Goal: Information Seeking & Learning: Compare options

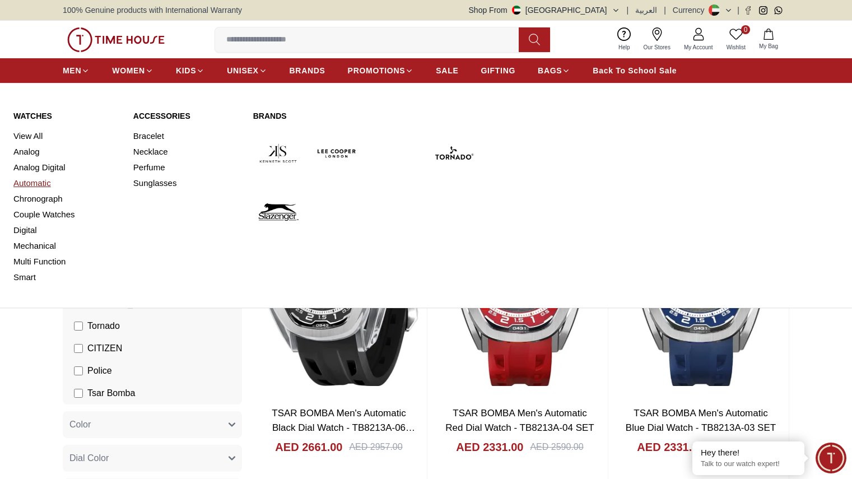
click at [36, 187] on link "Automatic" at bounding box center [66, 183] width 106 height 16
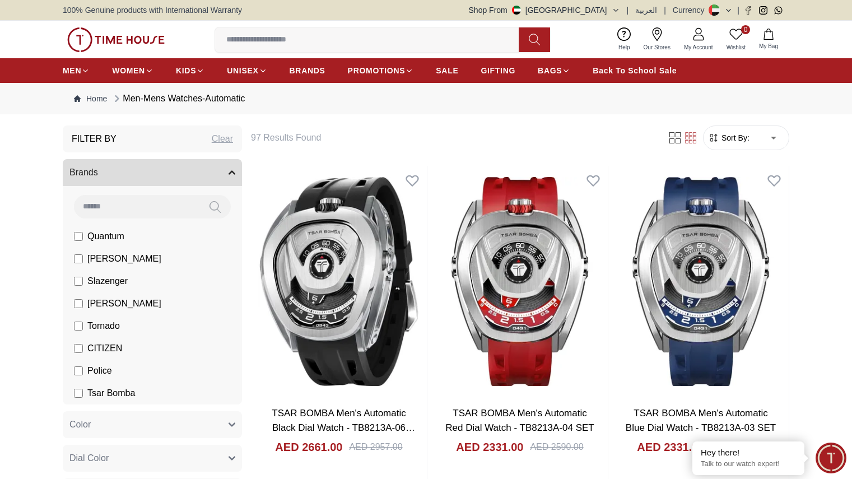
scroll to position [4, 0]
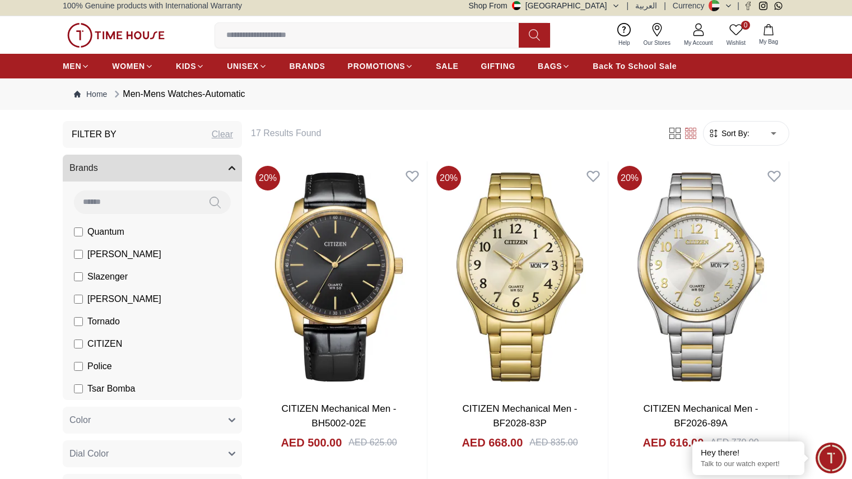
click at [160, 204] on input at bounding box center [136, 201] width 125 height 22
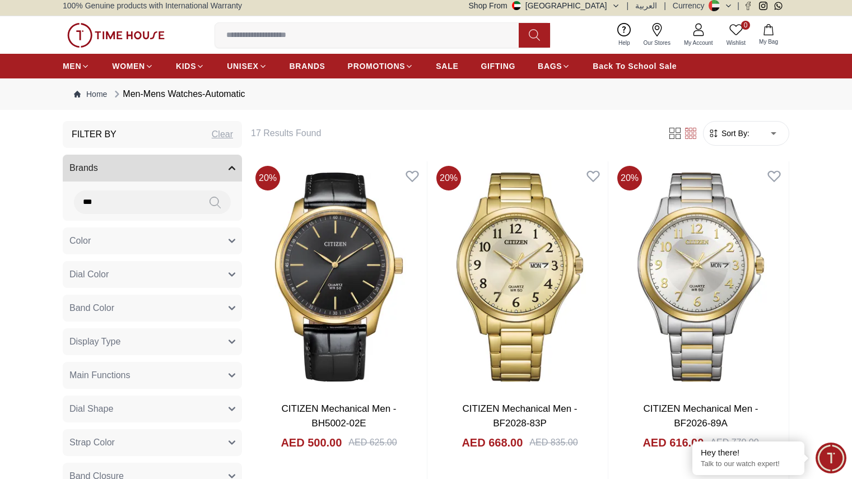
type input "****"
type input "*"
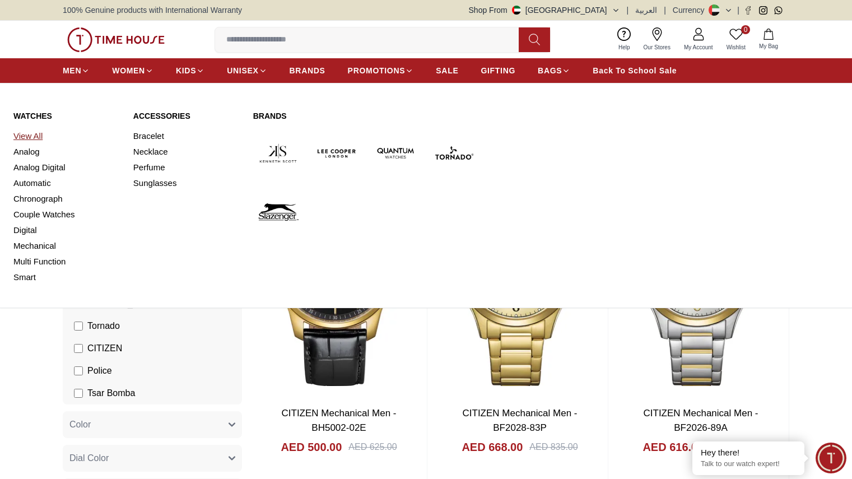
click at [29, 139] on link "View All" at bounding box center [66, 136] width 106 height 16
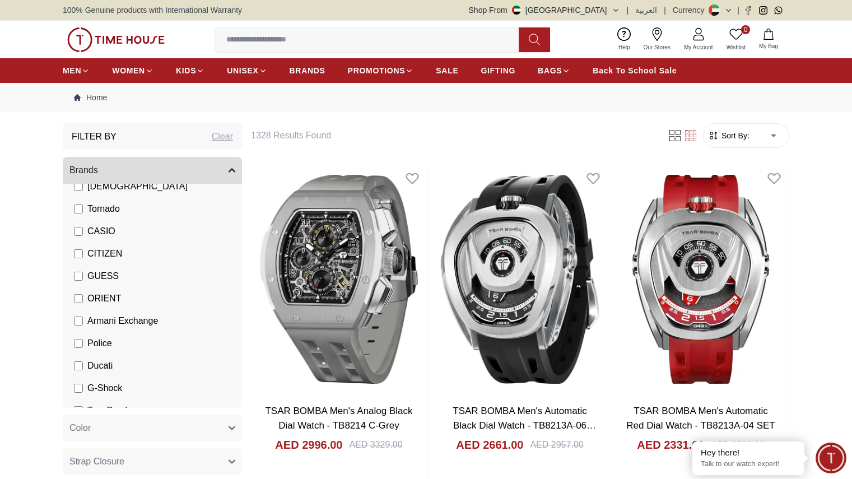
scroll to position [167, 0]
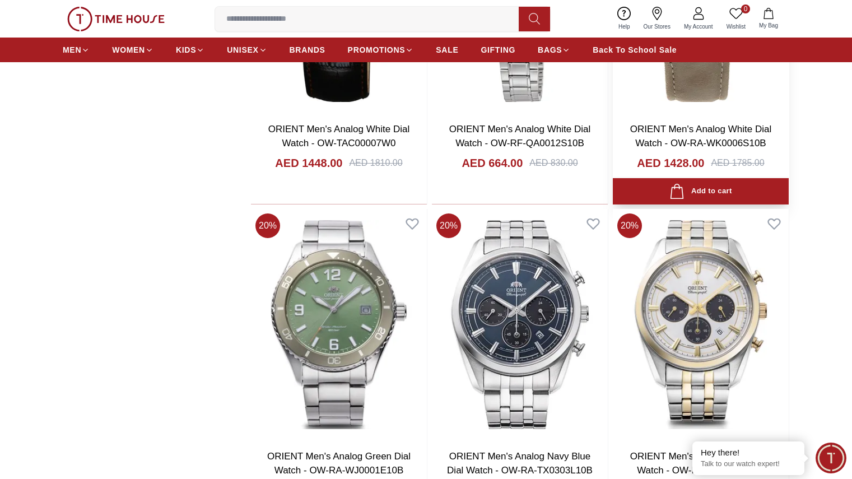
scroll to position [1320, 0]
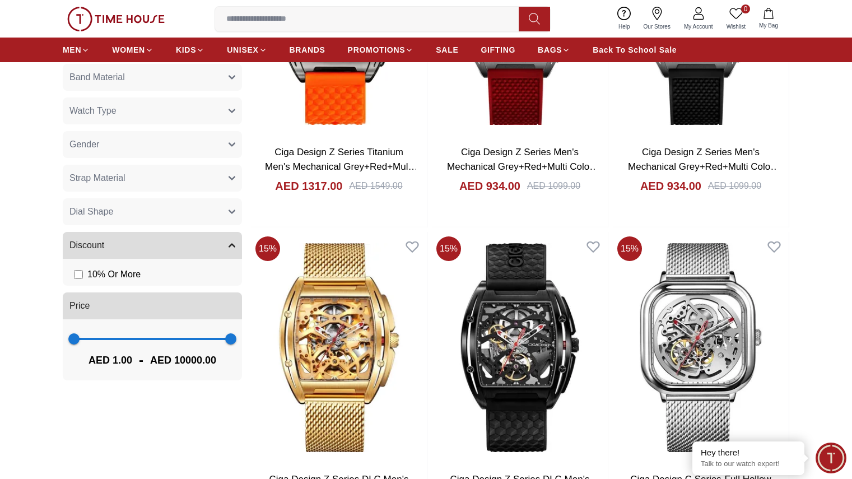
scroll to position [590, 0]
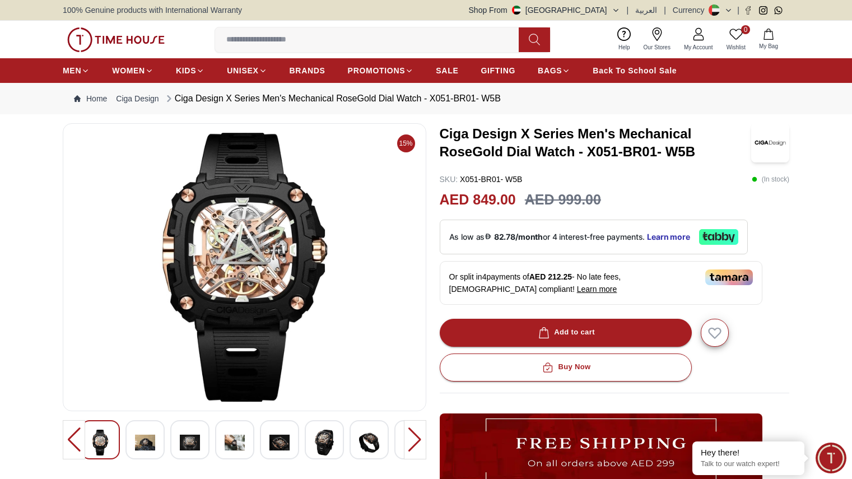
click at [328, 441] on img at bounding box center [324, 443] width 20 height 26
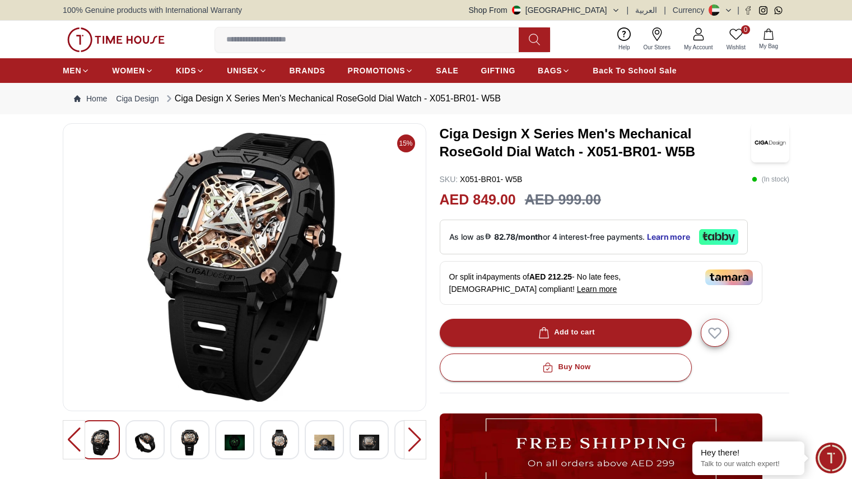
click at [199, 445] on img at bounding box center [190, 443] width 20 height 26
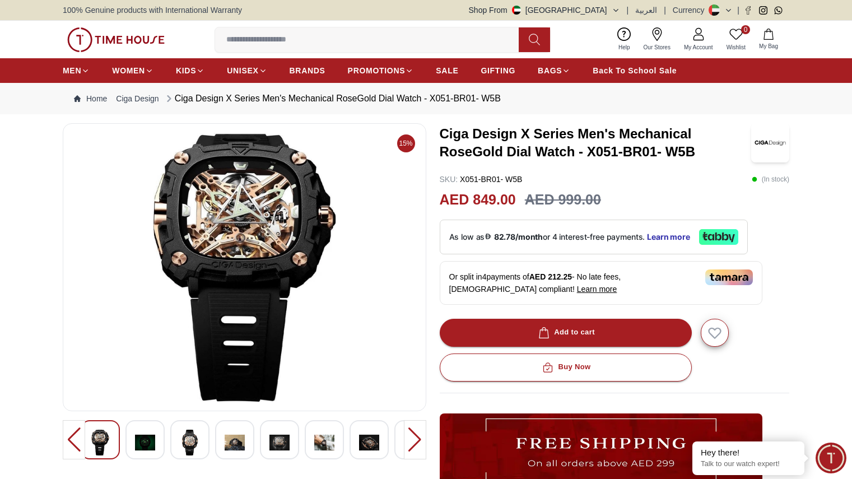
click at [144, 444] on img at bounding box center [145, 443] width 20 height 26
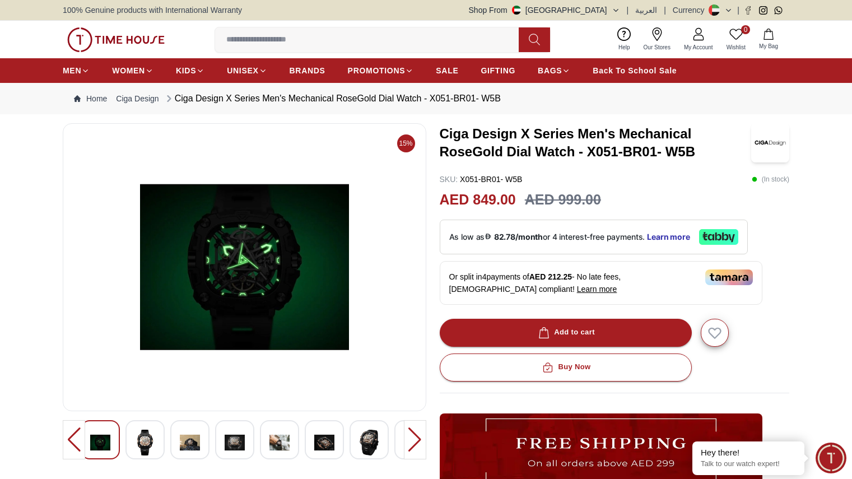
click at [302, 440] on div at bounding box center [200, 439] width 328 height 39
click at [370, 438] on img at bounding box center [369, 443] width 20 height 26
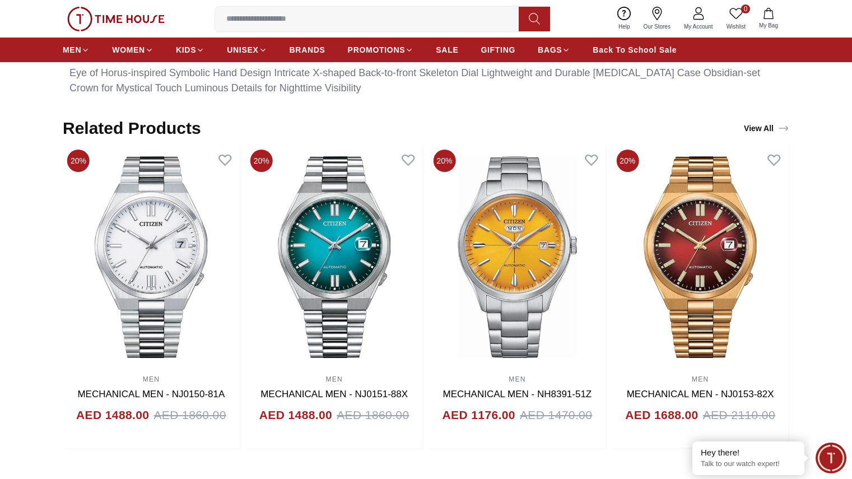
scroll to position [640, 0]
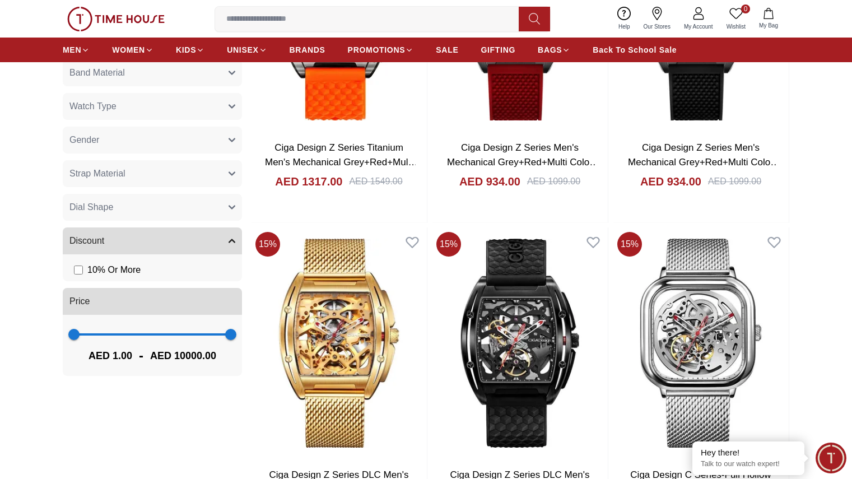
scroll to position [745, 0]
